Goal: Navigation & Orientation: Find specific page/section

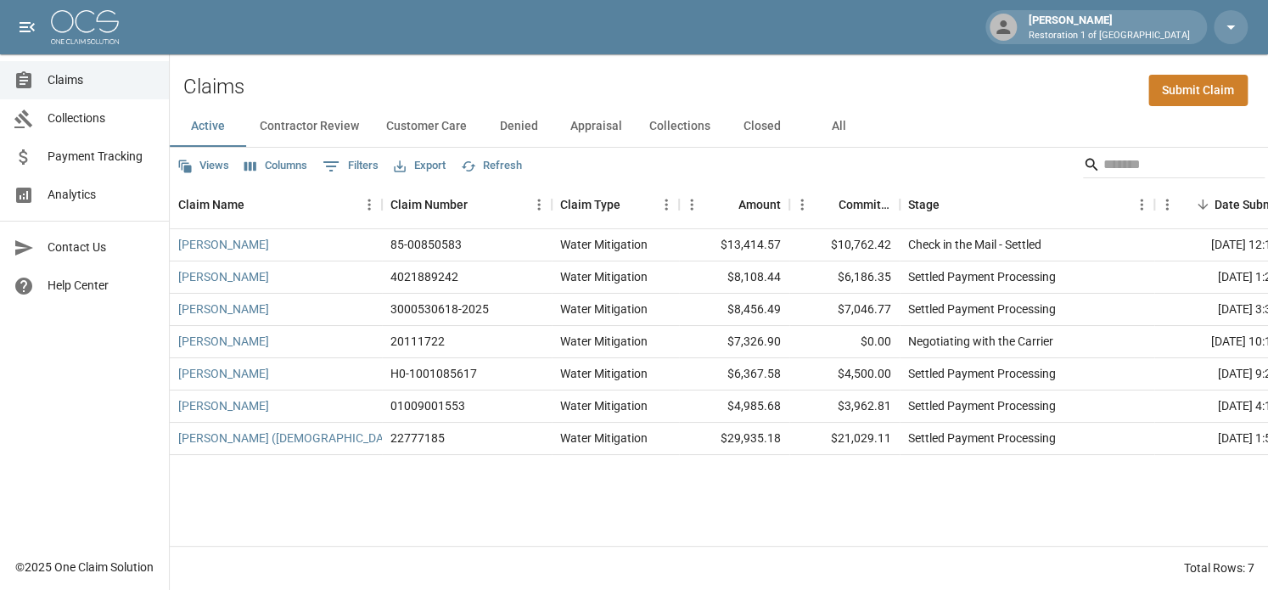
click at [502, 123] on button "Denied" at bounding box center [518, 126] width 76 height 41
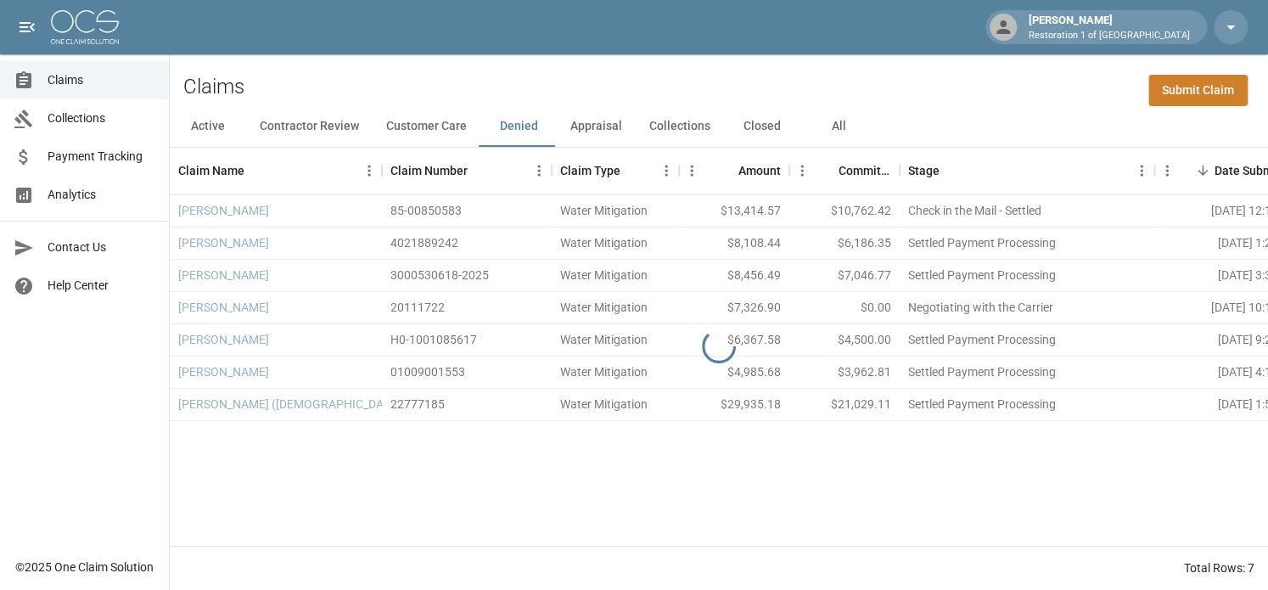
click at [689, 128] on button "Collections" at bounding box center [680, 126] width 88 height 41
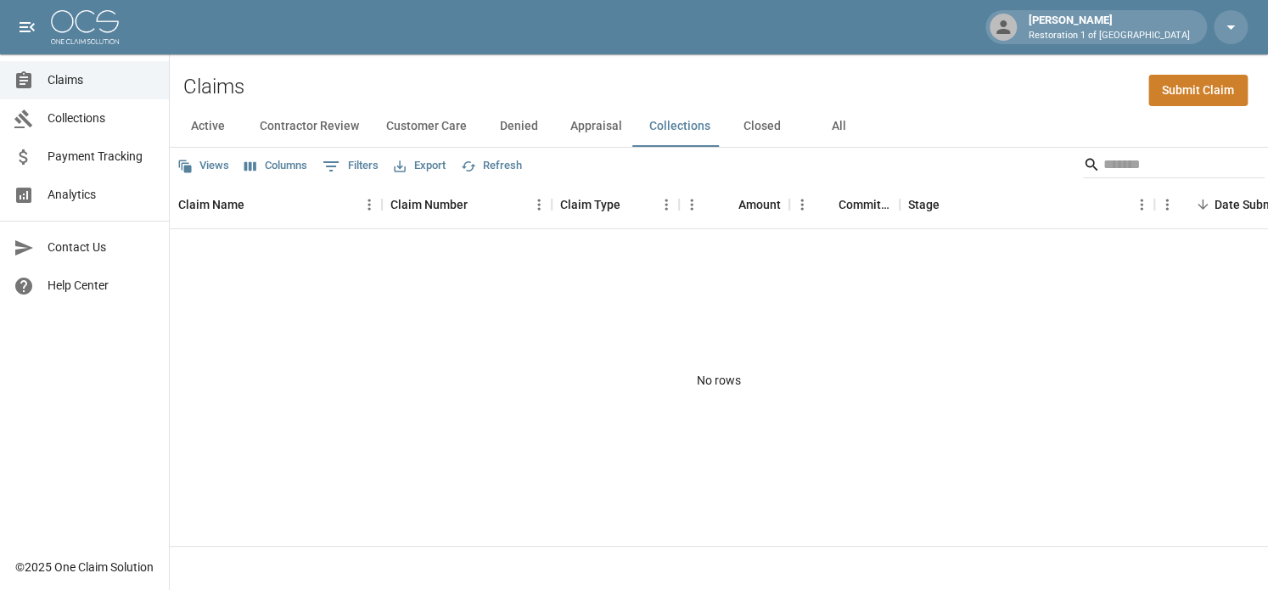
click at [745, 127] on button "Closed" at bounding box center [762, 126] width 76 height 41
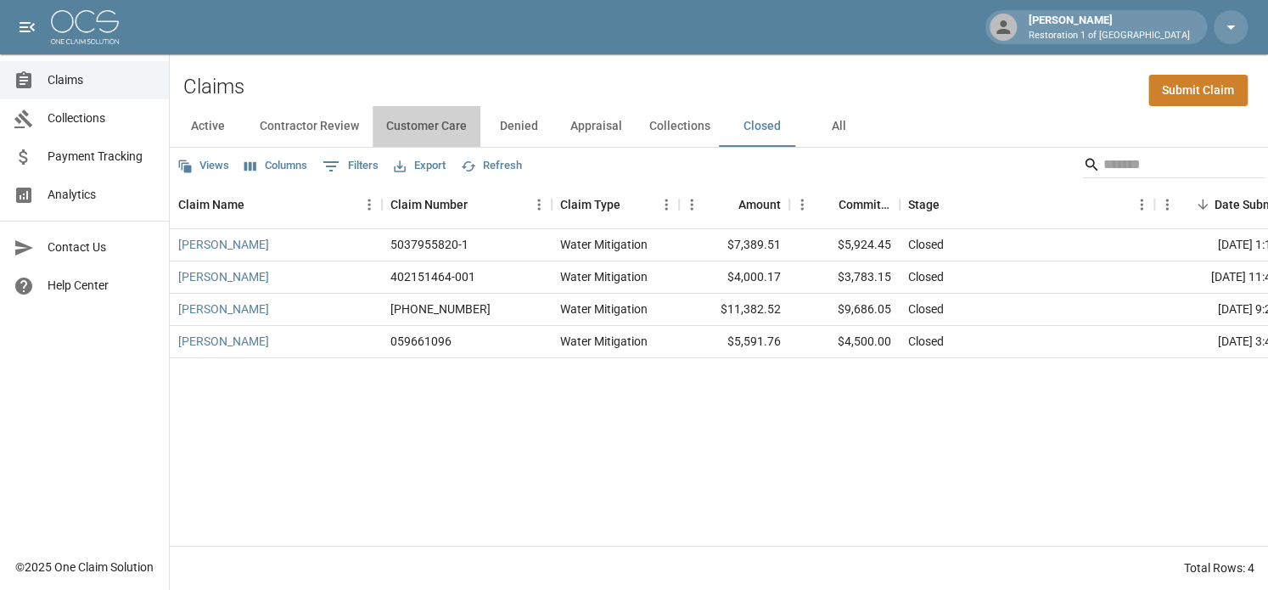
click at [452, 125] on button "Customer Care" at bounding box center [427, 126] width 108 height 41
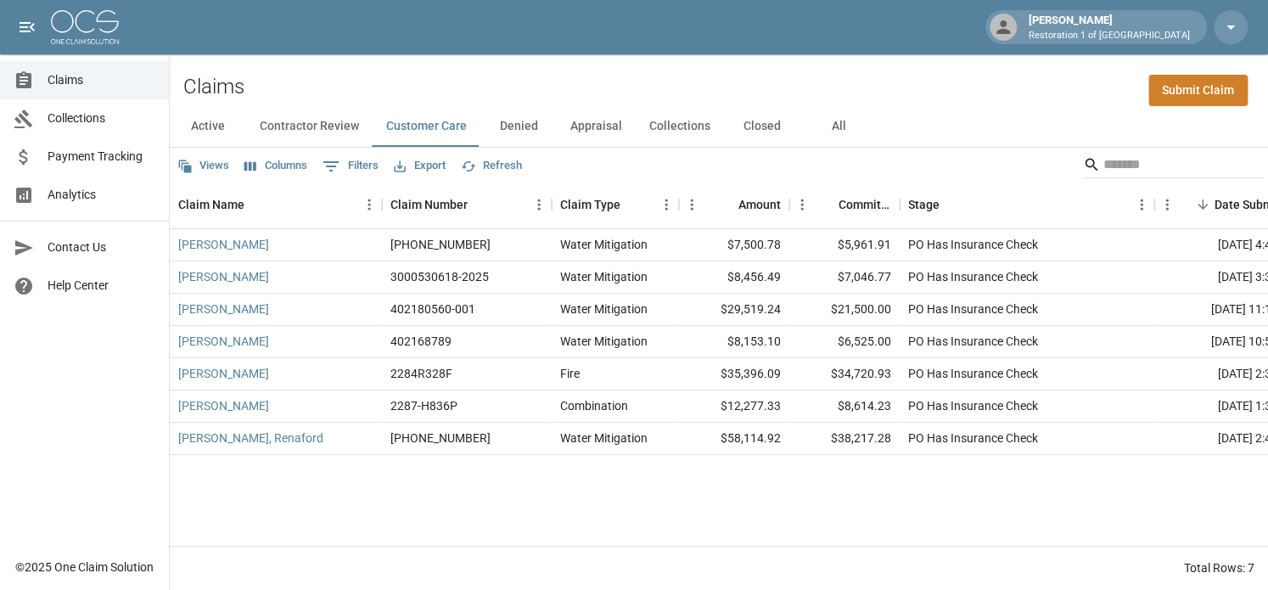
click at [216, 123] on button "Active" at bounding box center [208, 126] width 76 height 41
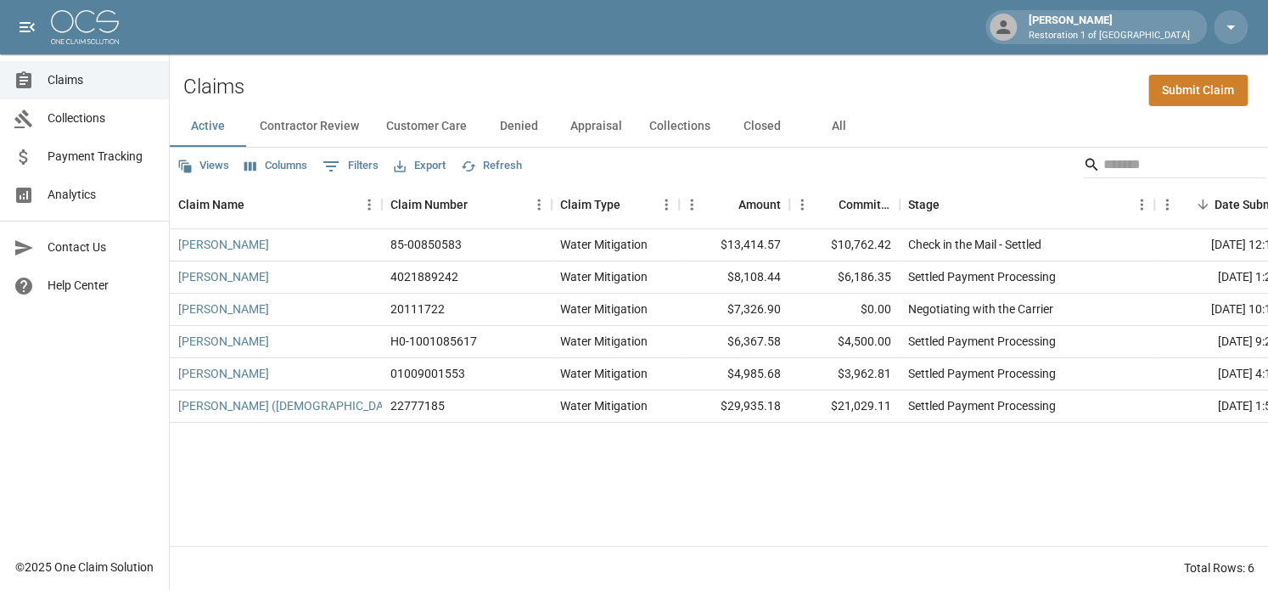
click at [311, 124] on button "Contractor Review" at bounding box center [309, 126] width 126 height 41
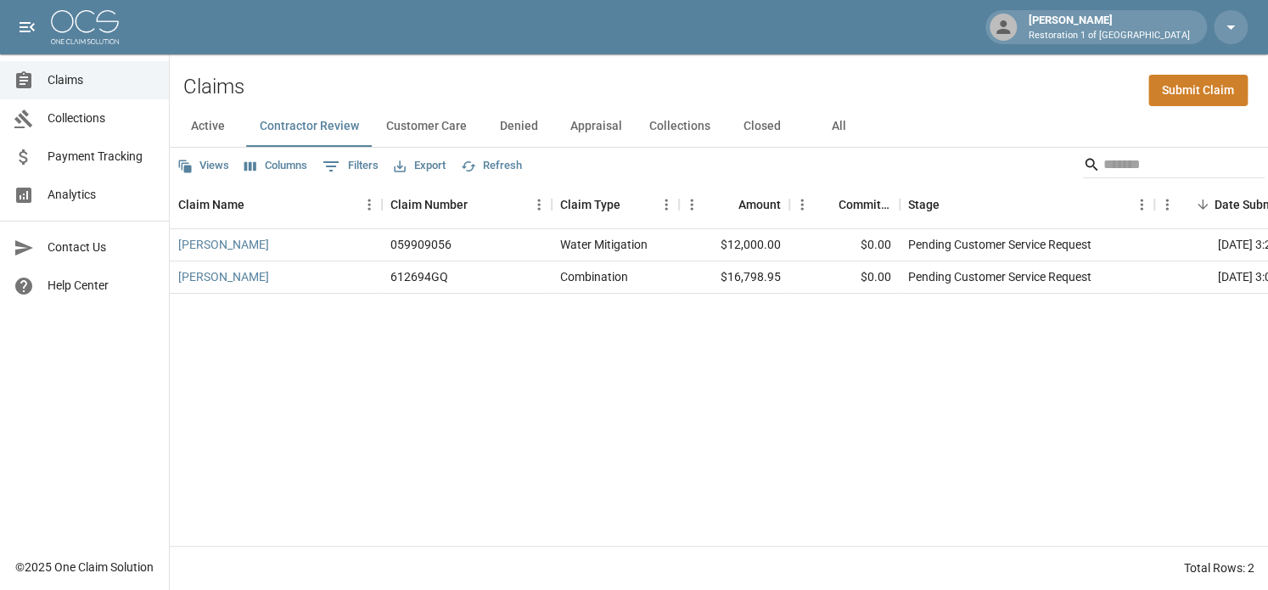
click at [943, 446] on div "[PERSON_NAME] 059909056 Water Mitigation $12,000.00 $0.00 Pending Customer Serv…" at bounding box center [963, 387] width 1587 height 317
